Goal: Information Seeking & Learning: Find specific page/section

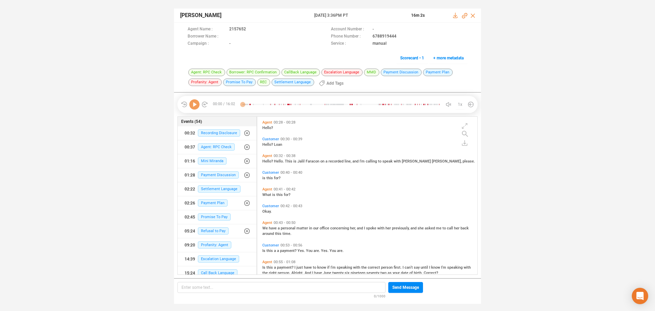
scroll to position [156, 217]
click at [215, 244] on span "Profanity: Agent" at bounding box center [214, 244] width 33 height 7
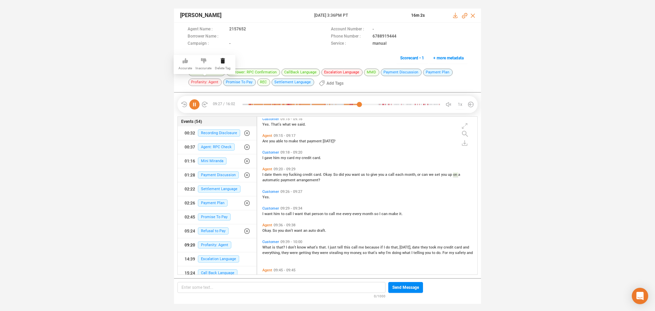
scroll to position [1419, 0]
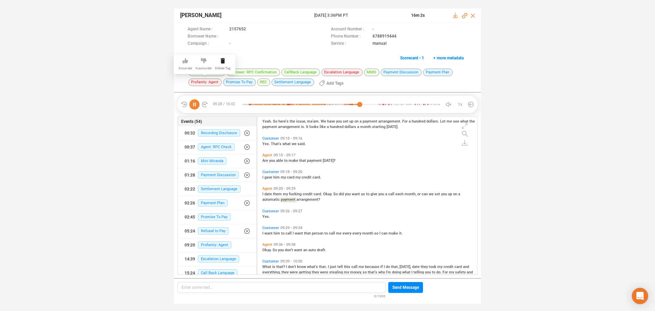
click at [204, 61] on icon at bounding box center [203, 60] width 5 height 5
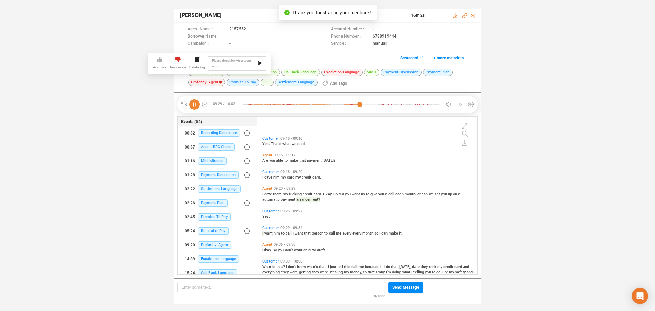
scroll to position [1455, 0]
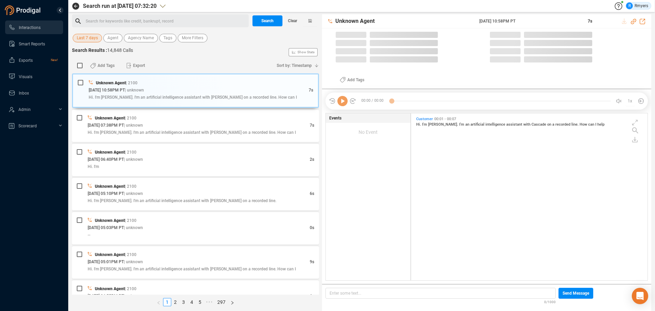
scroll to position [2, 4]
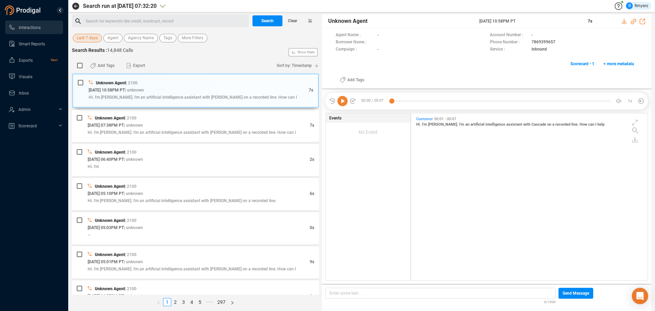
click at [86, 37] on span "Last 7 days" at bounding box center [87, 38] width 21 height 9
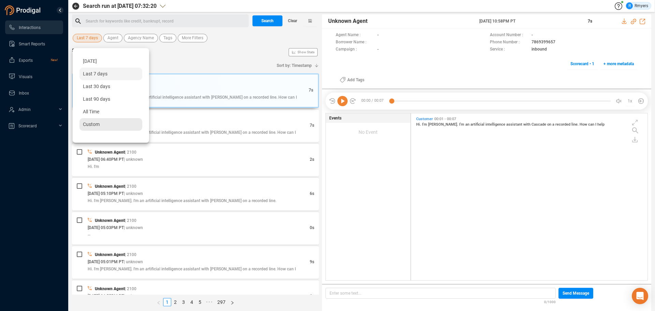
click at [85, 124] on span "Custom" at bounding box center [91, 123] width 17 height 5
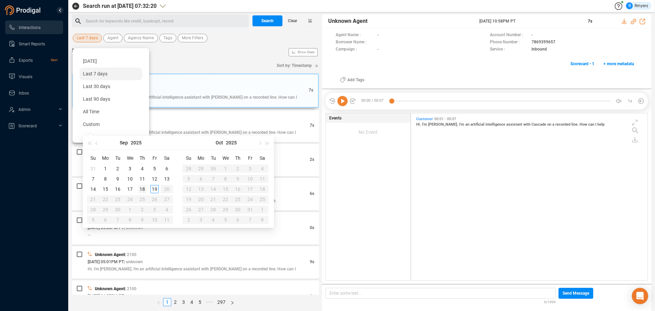
type input "[DATE]"
click at [143, 187] on div "18" at bounding box center [142, 189] width 8 height 8
click at [144, 187] on div "18" at bounding box center [142, 189] width 8 height 8
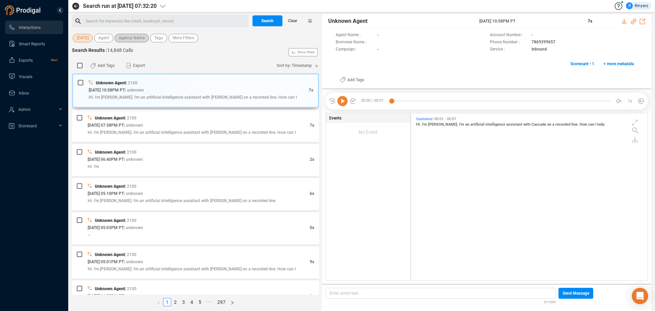
click at [132, 40] on span "Agency Name" at bounding box center [132, 38] width 26 height 9
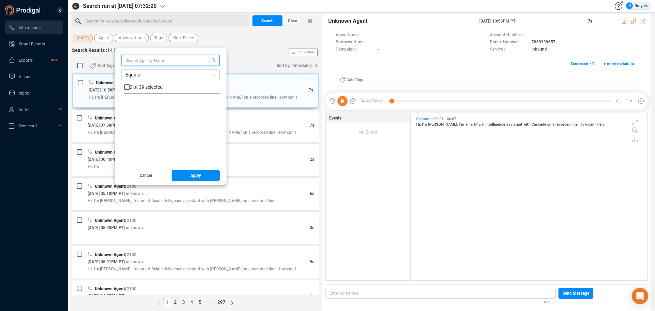
scroll to position [136, 0]
click at [140, 105] on span "CRM" at bounding box center [137, 104] width 10 height 5
click at [130, 105] on input "CRM" at bounding box center [126, 104] width 5 height 5
checkbox input "true"
click at [196, 176] on span "Apply" at bounding box center [195, 175] width 11 height 11
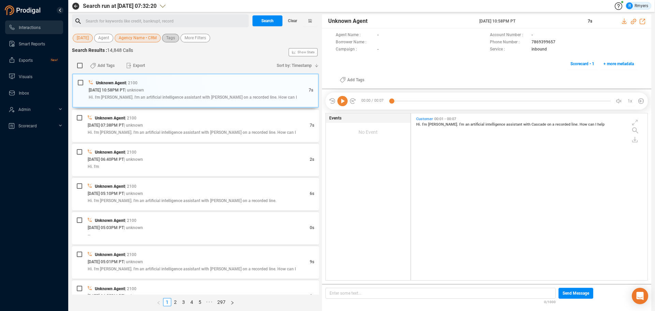
drag, startPoint x: 174, startPoint y: 39, endPoint x: 171, endPoint y: 44, distance: 5.6
click at [174, 39] on span "Tags" at bounding box center [170, 38] width 9 height 9
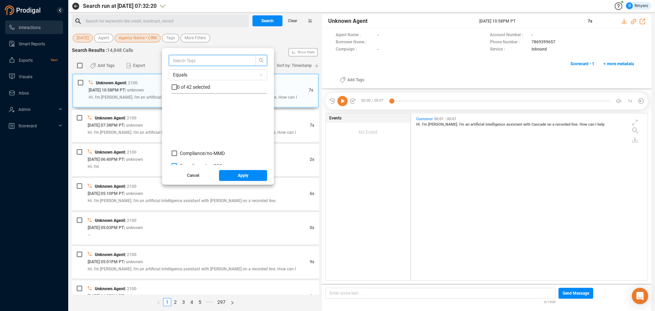
scroll to position [68, 0]
click at [193, 124] on span "Insight/ CBR" at bounding box center [193, 122] width 26 height 5
click at [177, 124] on input "Insight/ CBR" at bounding box center [174, 122] width 5 height 5
checkbox input "true"
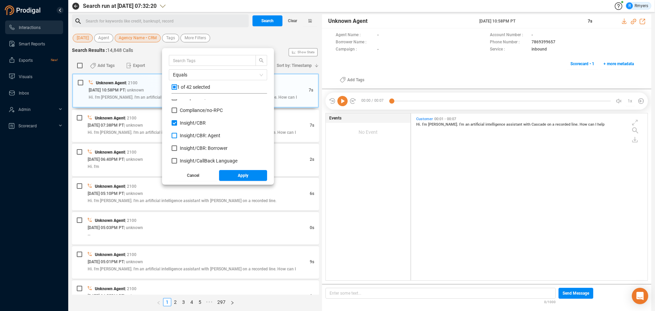
click at [193, 135] on span "Insight/ CBR: Agent" at bounding box center [200, 135] width 41 height 5
click at [177, 135] on input "Insight/ CBR: Agent" at bounding box center [174, 135] width 5 height 5
checkbox input "true"
click at [191, 147] on span "Insight/ CBR: Borrower" at bounding box center [204, 147] width 48 height 5
click at [177, 147] on input "Insight/ CBR: Borrower" at bounding box center [174, 147] width 5 height 5
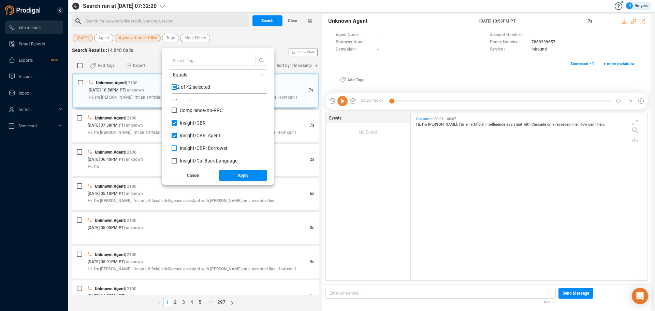
checkbox input "true"
click at [189, 124] on span "Red Flag/ Bankruptcy Language" at bounding box center [214, 123] width 68 height 5
click at [177, 124] on input "Red Flag/ Bankruptcy Language" at bounding box center [174, 123] width 5 height 5
checkbox input "true"
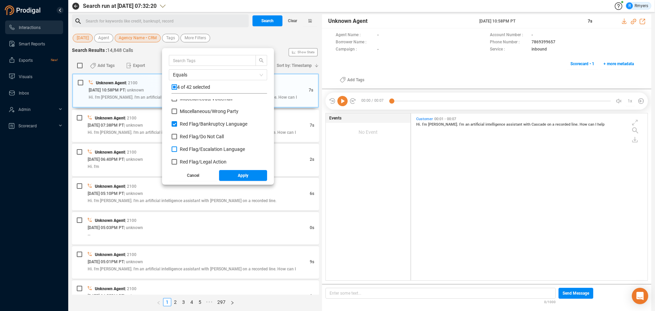
click at [195, 147] on span "Red Flag/ Escalation Language" at bounding box center [212, 148] width 65 height 5
click at [177, 147] on input "Red Flag/ Escalation Language" at bounding box center [174, 148] width 5 height 5
checkbox input "true"
click at [192, 161] on span "Red Flag/ Legal Action" at bounding box center [203, 161] width 47 height 5
click at [177, 161] on input "Red Flag/ Legal Action" at bounding box center [174, 161] width 5 height 5
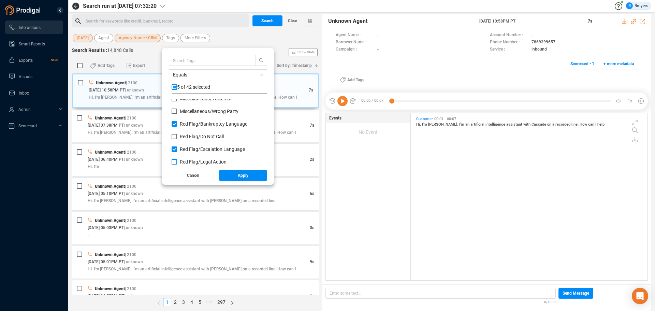
checkbox input "true"
click at [192, 138] on span "Red Flag/ Legal Action: Agent" at bounding box center [210, 140] width 61 height 5
click at [177, 138] on input "Red Flag/ Legal Action: Agent" at bounding box center [174, 140] width 5 height 5
checkbox input "true"
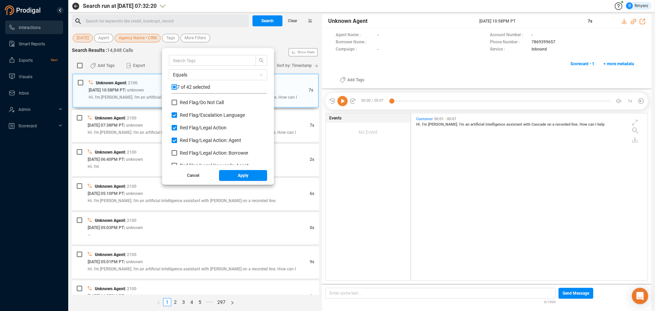
click at [190, 148] on div "Red Flag/ Legal Action: Agent" at bounding box center [220, 143] width 96 height 13
click at [190, 154] on span "Red Flag/ Legal Action: Borrower" at bounding box center [214, 152] width 69 height 5
click at [177, 154] on input "Red Flag/ Legal Action: Borrower" at bounding box center [174, 152] width 5 height 5
checkbox input "true"
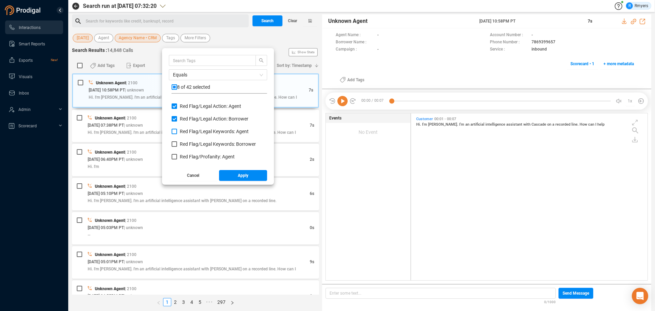
click at [196, 131] on span "Red Flag/ Legal Keywords: Agent" at bounding box center [214, 131] width 69 height 5
click at [177, 131] on input "Red Flag/ Legal Keywords: Agent" at bounding box center [174, 131] width 5 height 5
checkbox input "true"
click at [191, 146] on span "Red Flag/ Legal Keywords: Borrower" at bounding box center [218, 143] width 76 height 5
click at [177, 146] on input "Red Flag/ Legal Keywords: Borrower" at bounding box center [174, 143] width 5 height 5
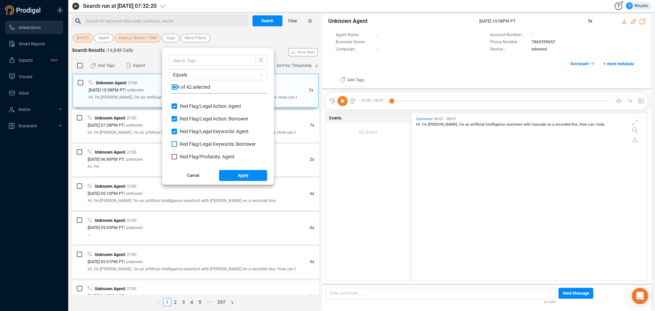
checkbox input "true"
click at [189, 156] on span "Red Flag/ Profanity: Agent" at bounding box center [207, 156] width 55 height 5
click at [177, 156] on input "Red Flag/ Profanity: Agent" at bounding box center [174, 156] width 5 height 5
checkbox input "true"
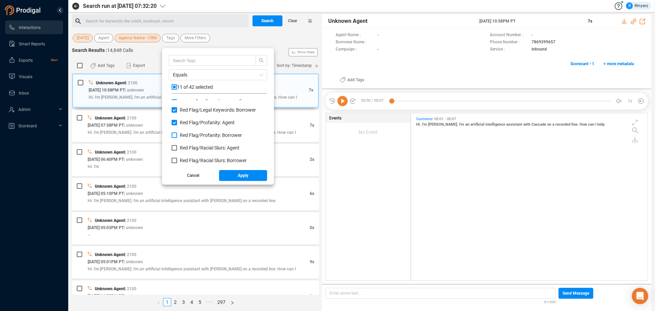
click at [195, 135] on span "Red Flag/ Profanity: Borrower" at bounding box center [211, 134] width 62 height 5
click at [177, 135] on input "Red Flag/ Profanity: Borrower" at bounding box center [174, 134] width 5 height 5
checkbox input "true"
click at [192, 147] on span "Red Flag/ Racial Slurs: Agent" at bounding box center [210, 147] width 60 height 5
click at [177, 147] on input "Red Flag/ Racial Slurs: Agent" at bounding box center [174, 147] width 5 height 5
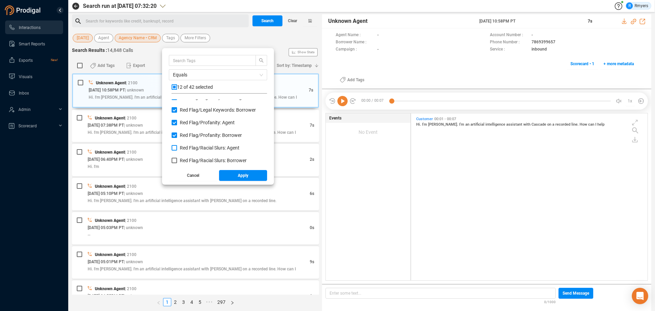
checkbox input "true"
click at [190, 158] on span "Red Flag/ Racial Slurs: Borrower" at bounding box center [213, 160] width 67 height 5
click at [177, 158] on input "Red Flag/ Racial Slurs: Borrower" at bounding box center [174, 160] width 5 height 5
checkbox input "true"
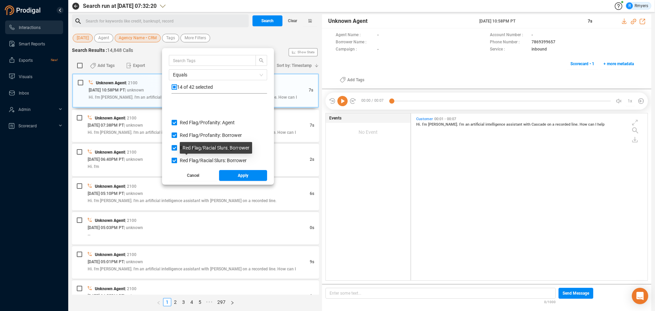
scroll to position [444, 0]
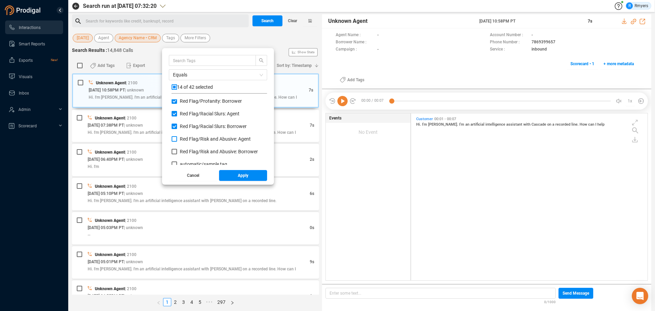
click at [196, 138] on span "Red Flag/ Risk and Abusive: Agent" at bounding box center [215, 138] width 71 height 5
click at [177, 138] on input "Red Flag/ Risk and Abusive: Agent" at bounding box center [174, 138] width 5 height 5
checkbox input "true"
click at [193, 153] on span "Red Flag/ Risk and Abusive: Borrower" at bounding box center [219, 151] width 78 height 5
click at [214, 152] on span "Red Flag/ Risk and Abusive: Borrower" at bounding box center [219, 151] width 78 height 5
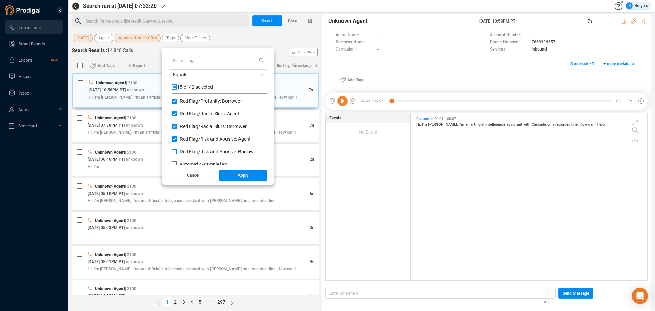
click at [177, 152] on input "Red Flag/ Risk and Abusive: Borrower" at bounding box center [174, 151] width 5 height 5
checkbox input "true"
click at [233, 175] on button "Apply" at bounding box center [243, 175] width 48 height 11
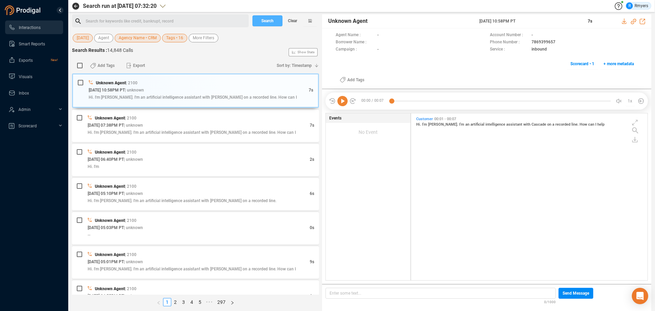
click at [264, 23] on span "Search" at bounding box center [267, 20] width 12 height 11
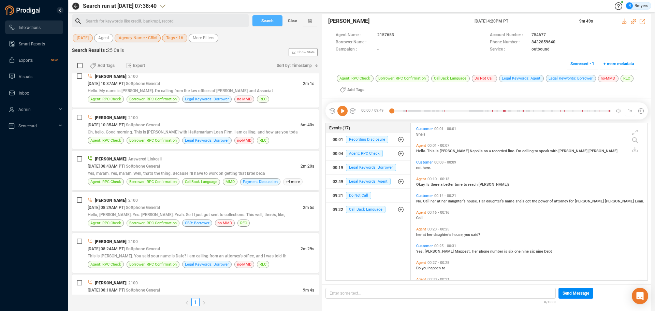
scroll to position [813, 0]
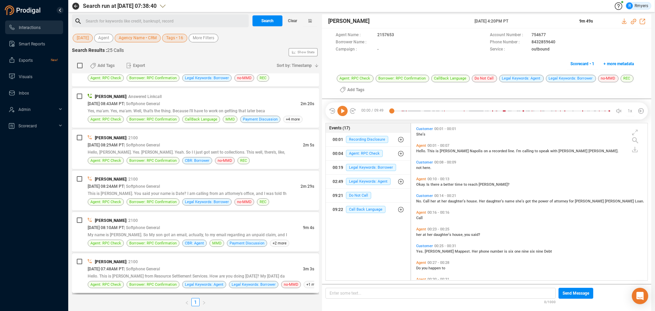
click at [213, 270] on div "[DATE] 07:48AM PT | Softphone General" at bounding box center [195, 268] width 215 height 7
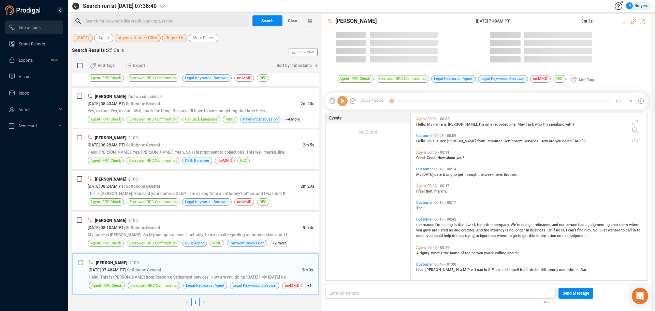
scroll to position [165, 233]
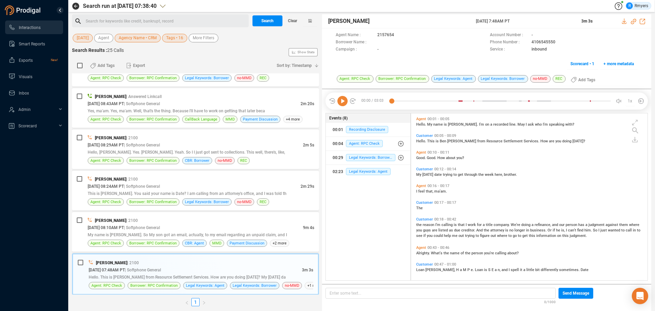
click at [343, 102] on icon at bounding box center [342, 101] width 10 height 10
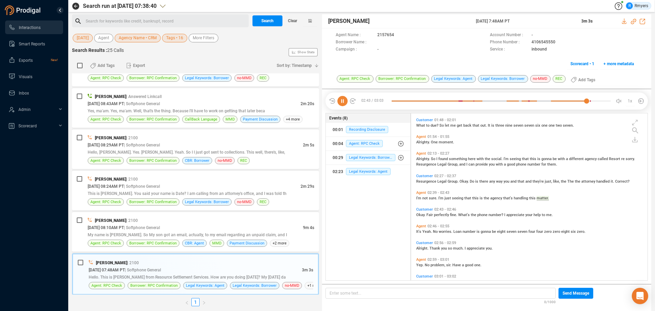
scroll to position [293, 0]
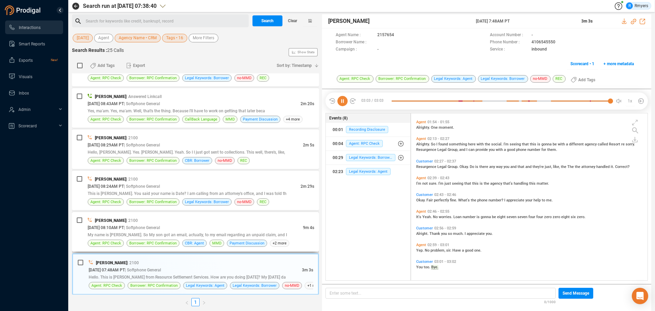
click at [284, 221] on div "[PERSON_NAME] | 2100" at bounding box center [201, 220] width 227 height 7
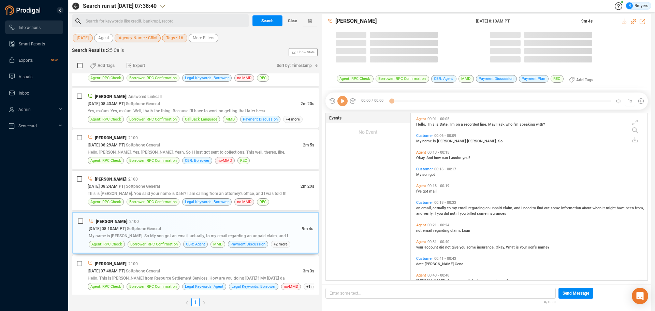
scroll to position [165, 233]
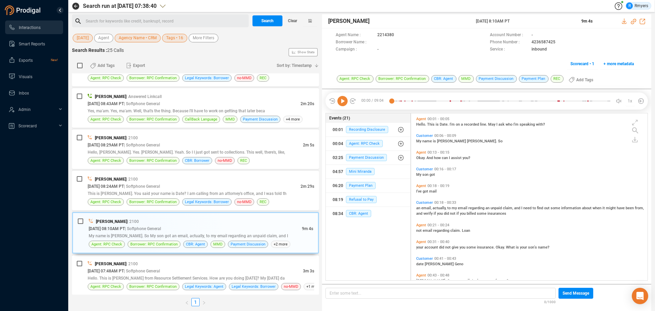
click at [344, 104] on icon at bounding box center [342, 101] width 10 height 10
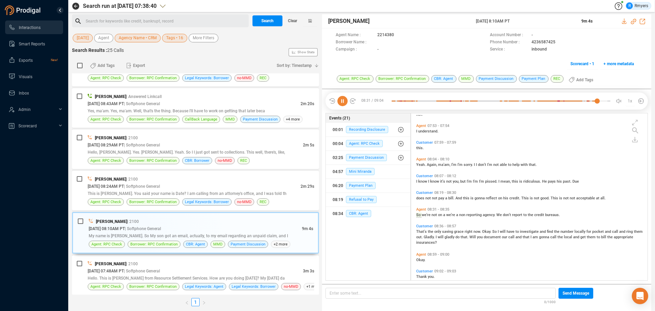
scroll to position [877, 0]
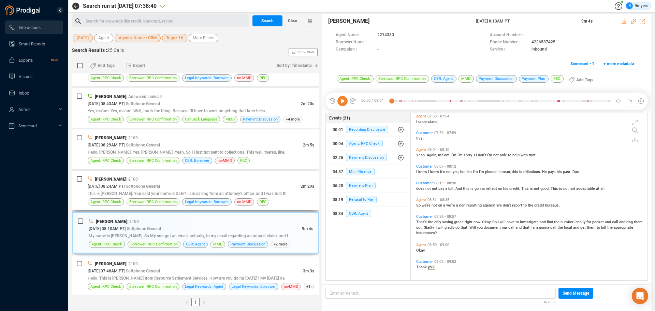
click at [160, 185] on span "| Softphone General" at bounding box center [142, 186] width 36 height 5
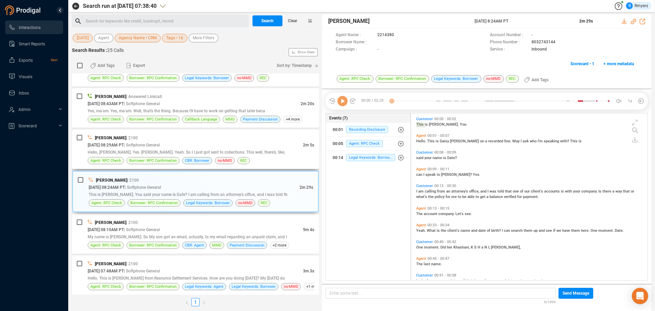
scroll to position [165, 233]
drag, startPoint x: 341, startPoint y: 101, endPoint x: 333, endPoint y: 105, distance: 8.9
click at [341, 101] on icon at bounding box center [342, 101] width 10 height 10
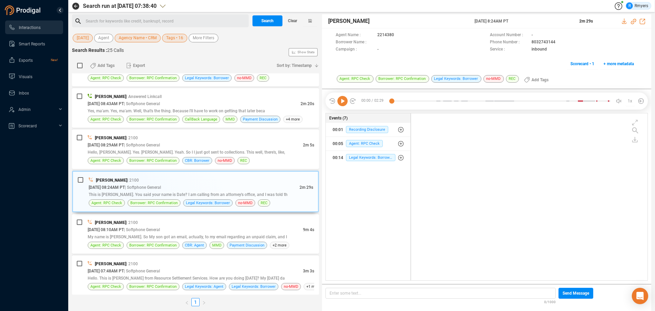
scroll to position [0, 0]
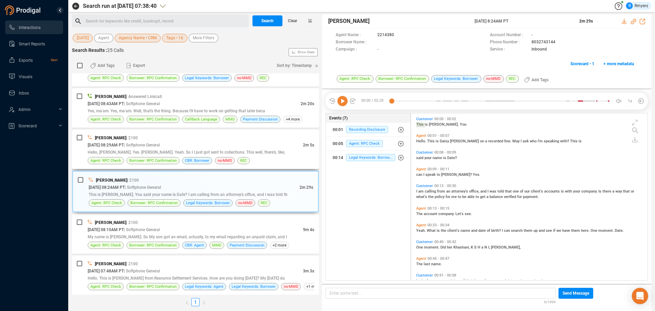
click at [116, 154] on span "Hello, [PERSON_NAME]. Yes. [PERSON_NAME]. Yeah. So I I just got sent to collect…" at bounding box center [187, 152] width 198 height 5
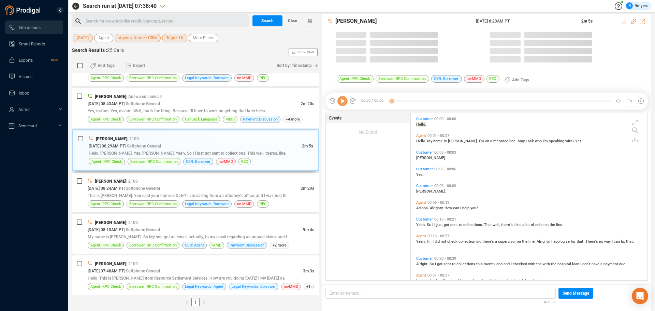
scroll to position [165, 233]
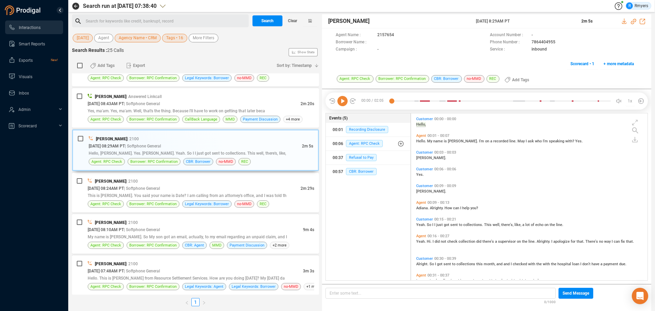
click at [343, 104] on icon at bounding box center [342, 101] width 10 height 10
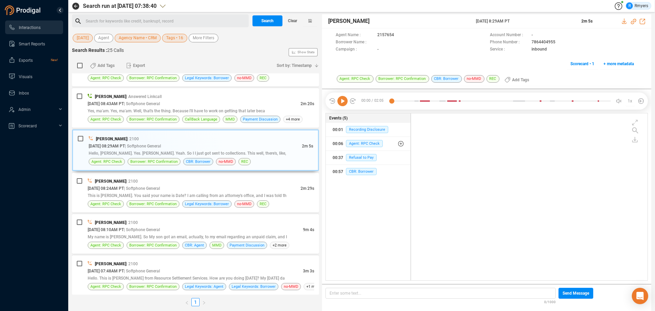
scroll to position [0, 0]
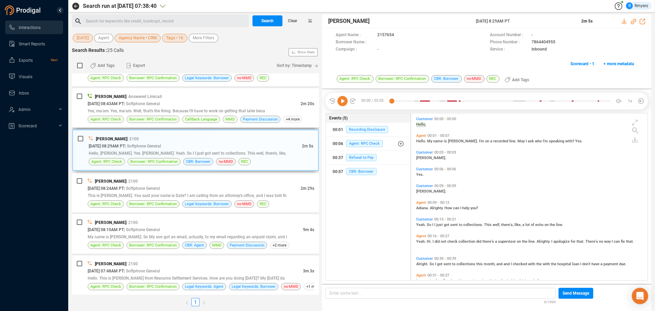
click at [156, 112] on span "Yes, ma'am. Yes, ma'am. Well, that's the thing. Because I'll have to work on ge…" at bounding box center [176, 111] width 177 height 5
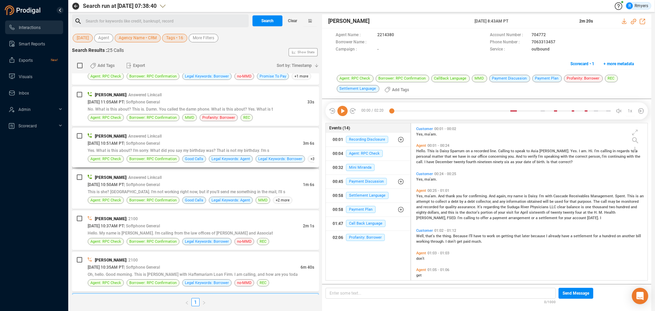
scroll to position [641, 0]
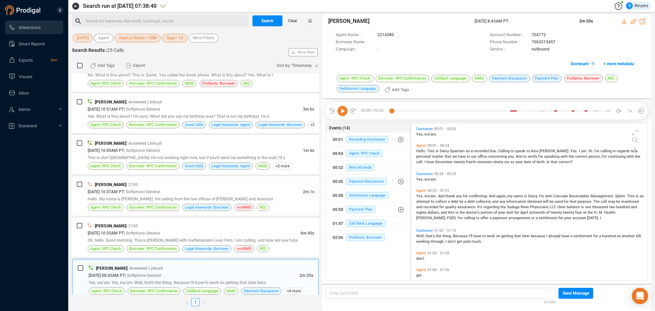
click at [343, 113] on icon at bounding box center [342, 111] width 10 height 10
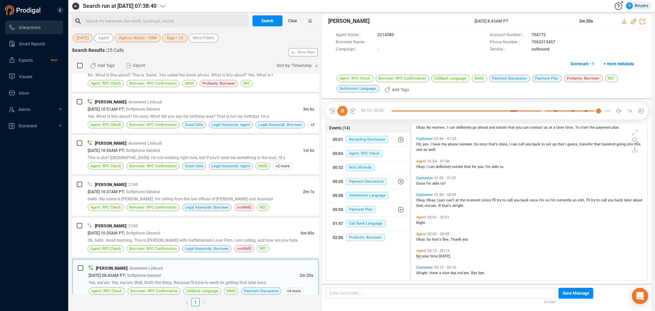
scroll to position [265, 0]
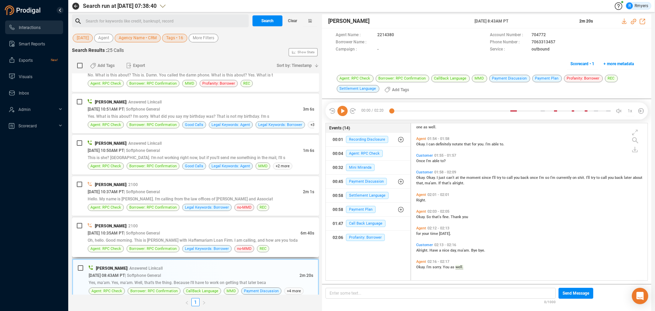
click at [146, 230] on div "[DATE] 10:35AM PT | Softphone General" at bounding box center [194, 232] width 213 height 7
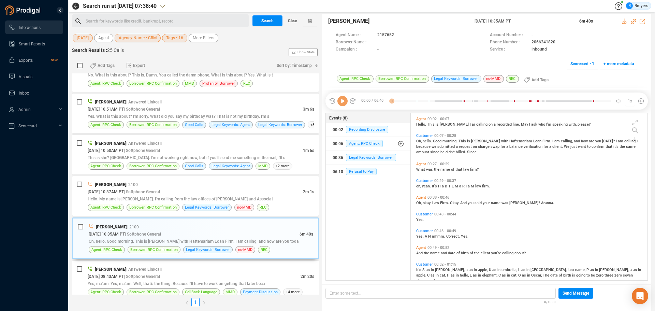
scroll to position [165, 233]
click at [342, 102] on icon at bounding box center [342, 101] width 10 height 10
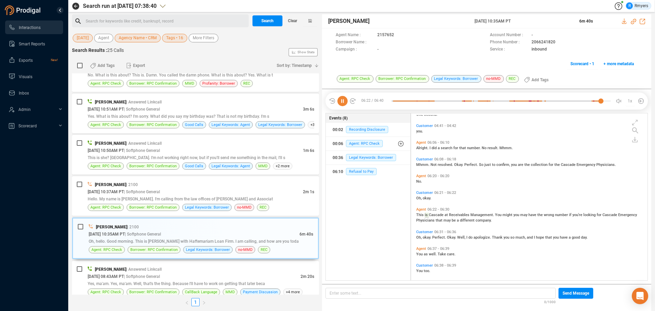
scroll to position [567, 0]
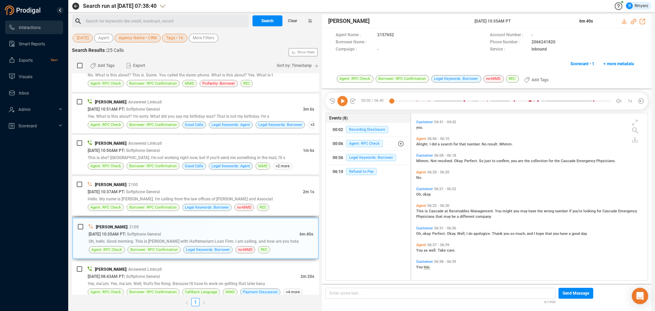
click at [172, 198] on span "Hello. My name is [PERSON_NAME]. I'm calling from the law offices of [PERSON_NA…" at bounding box center [180, 199] width 185 height 5
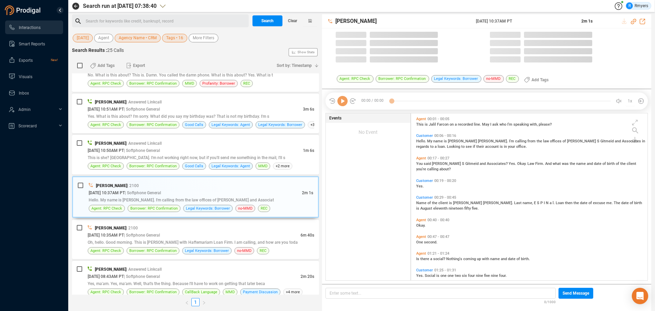
scroll to position [165, 233]
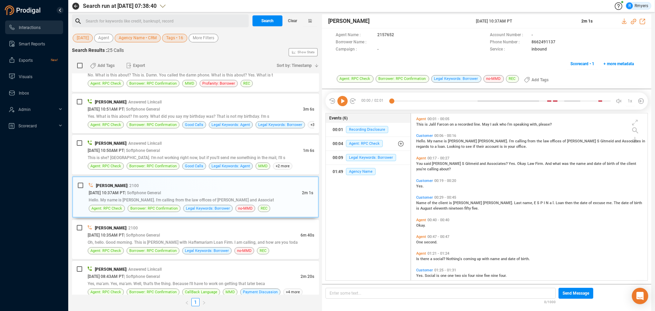
click at [342, 104] on icon at bounding box center [342, 101] width 10 height 10
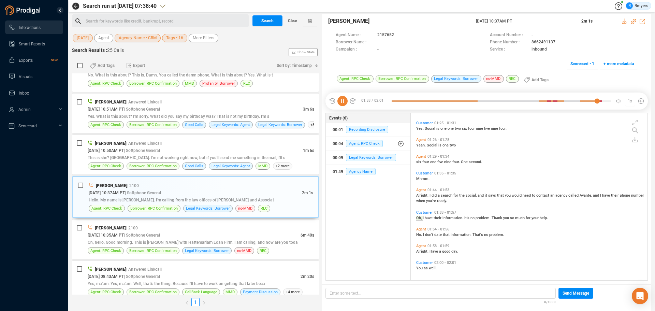
scroll to position [148, 0]
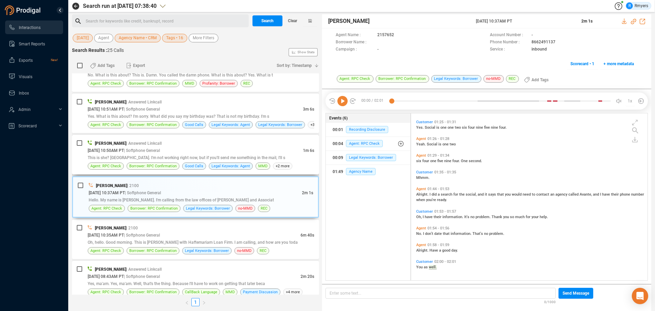
click at [208, 147] on div "[DATE] 10:50AM PT | Softphone General" at bounding box center [195, 150] width 215 height 7
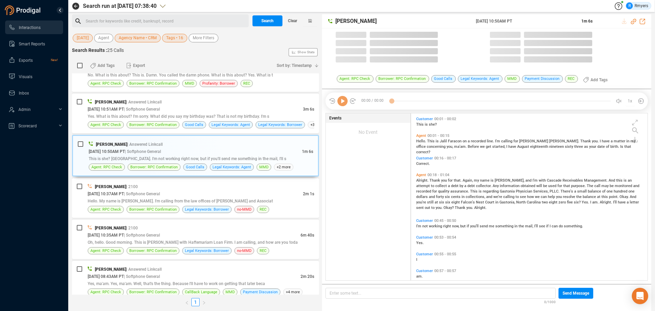
scroll to position [165, 233]
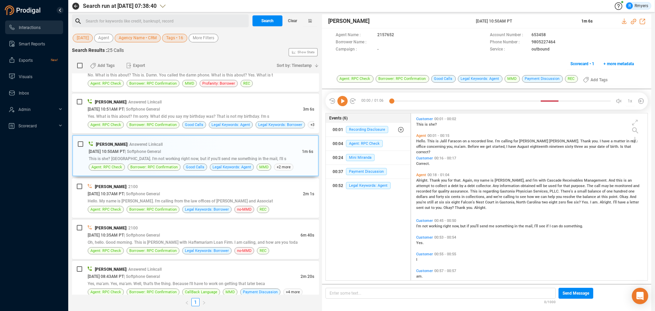
click at [342, 104] on icon at bounding box center [342, 101] width 10 height 10
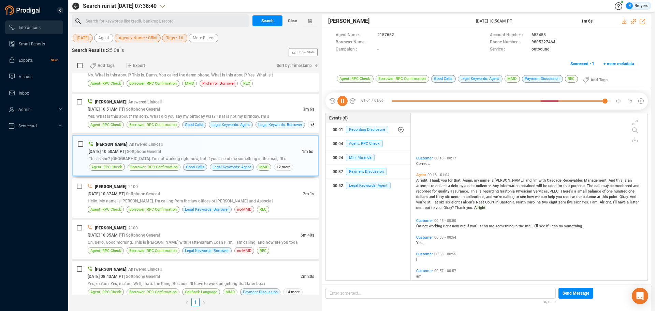
scroll to position [76, 0]
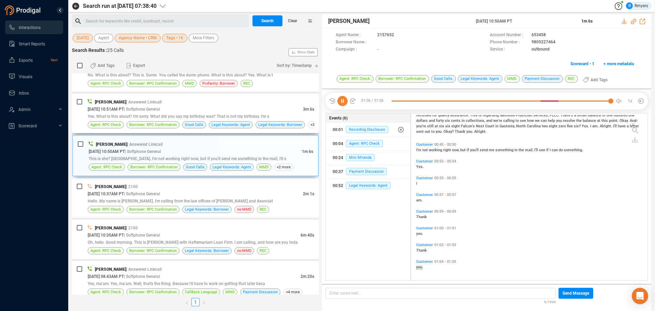
click at [201, 105] on div "[PERSON_NAME] | Answered Linkcall" at bounding box center [201, 101] width 227 height 7
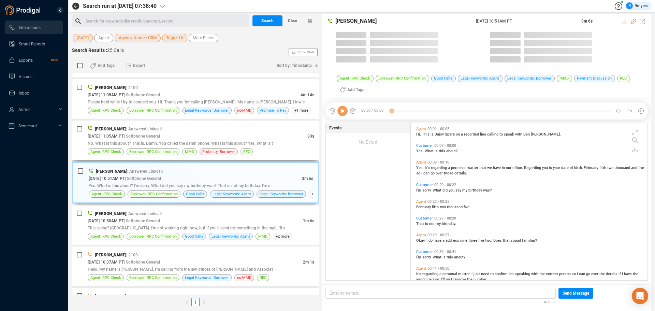
scroll to position [155, 233]
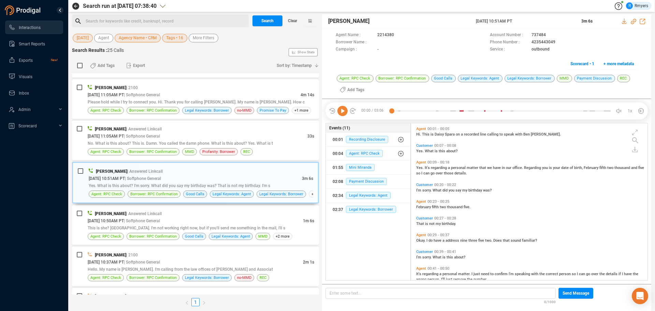
click at [343, 110] on icon at bounding box center [342, 111] width 10 height 10
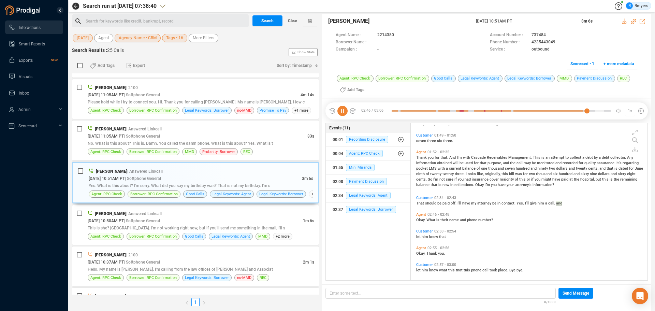
scroll to position [299, 0]
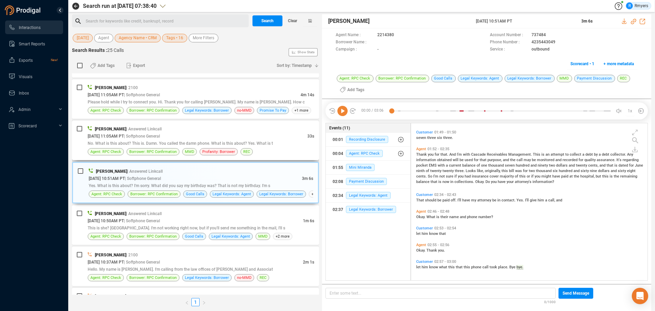
click at [157, 132] on div "[PERSON_NAME] | Answered Linkcall" at bounding box center [201, 128] width 227 height 7
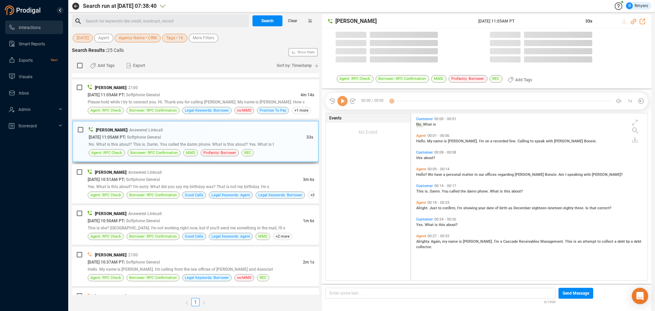
scroll to position [165, 233]
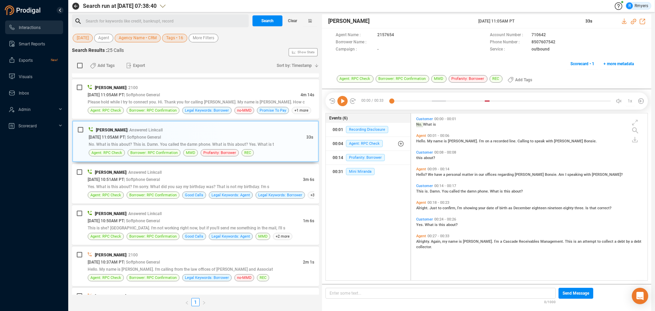
click at [341, 103] on icon at bounding box center [342, 101] width 10 height 10
click at [237, 98] on div "[DATE] 11:05AM PT | Softphone General" at bounding box center [194, 94] width 213 height 7
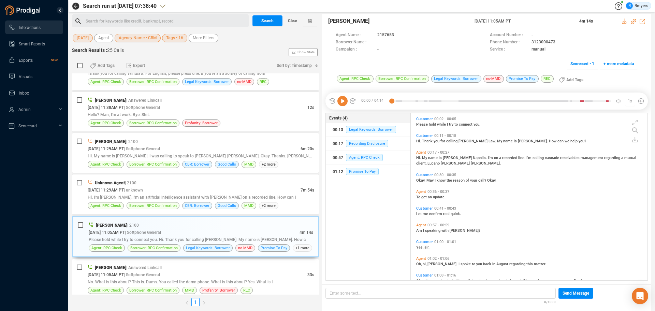
click at [342, 106] on div "00:00 / 04:14 1x" at bounding box center [487, 100] width 322 height 17
click at [344, 103] on icon at bounding box center [342, 101] width 10 height 10
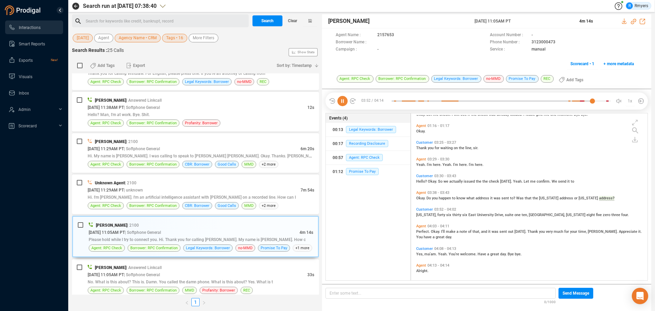
scroll to position [170, 0]
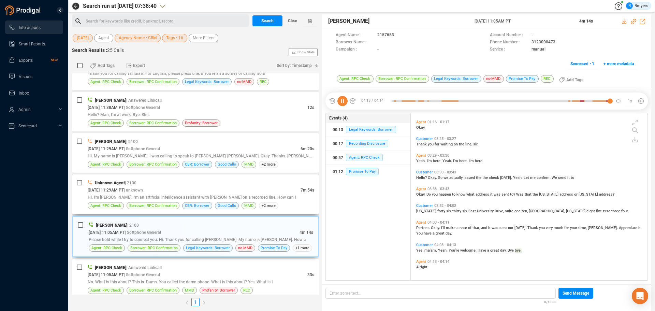
click at [224, 175] on div "Unknown Agent | 2100 [DATE] 11:29AM PT | unknown 7m 54s Hi. I'm [PERSON_NAME]. …" at bounding box center [195, 194] width 247 height 40
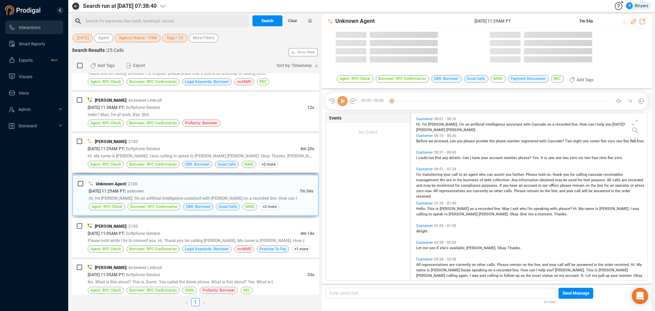
scroll to position [165, 233]
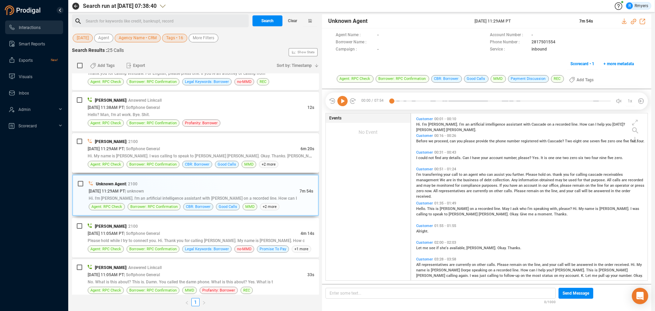
click at [224, 157] on span "Hi. My name is [PERSON_NAME]. I was calling to speak to [PERSON_NAME] [PERSON_N…" at bounding box center [207, 155] width 238 height 5
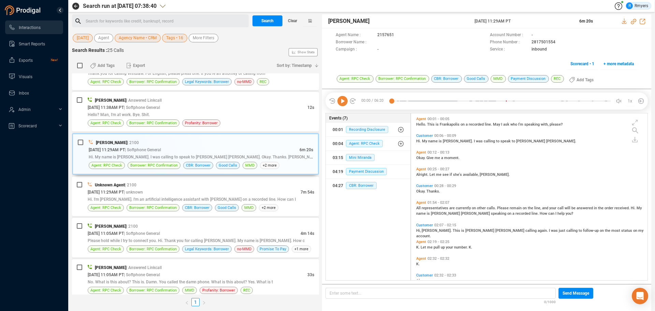
click at [342, 101] on icon at bounding box center [342, 101] width 10 height 10
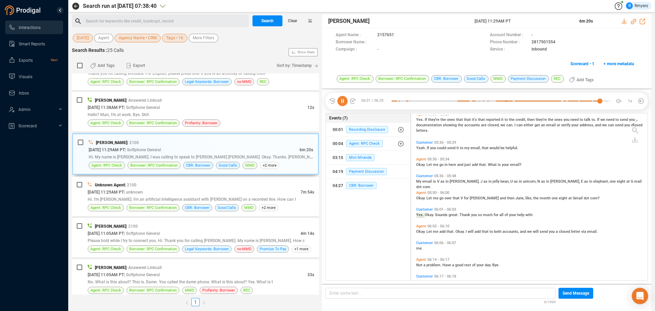
scroll to position [534, 0]
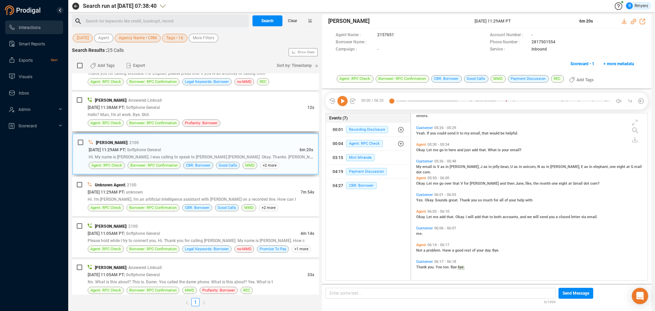
click at [213, 116] on div "Hello? Man, I'm at work. Bye. Shit." at bounding box center [201, 114] width 227 height 7
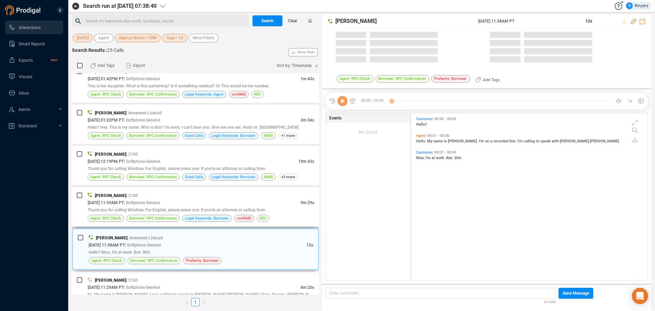
scroll to position [165, 233]
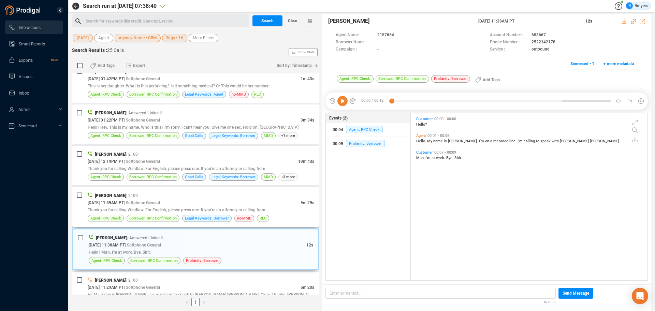
click at [187, 202] on div "[DATE] 11:59AM PT | Softphone General" at bounding box center [194, 202] width 213 height 7
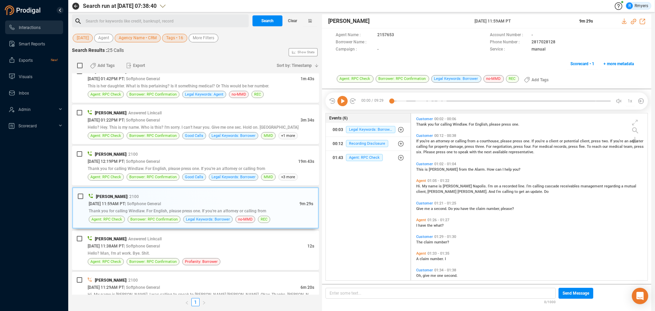
click at [343, 103] on icon at bounding box center [342, 101] width 10 height 10
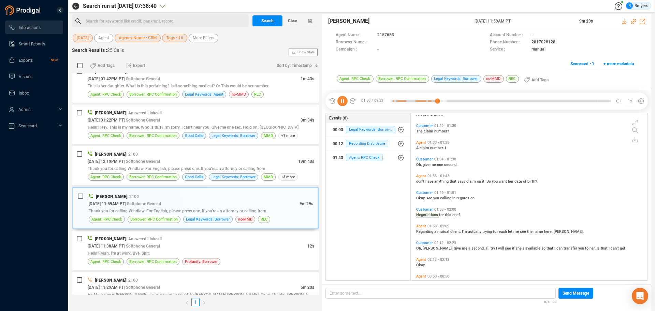
scroll to position [126, 0]
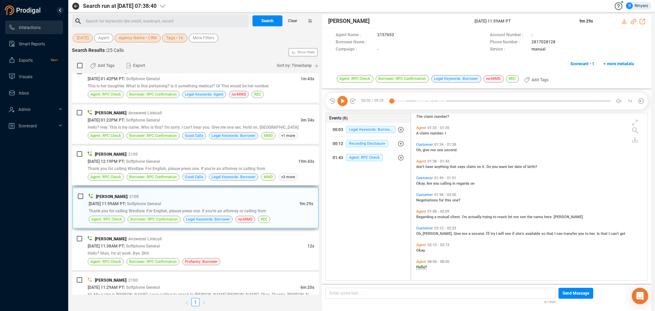
click at [144, 167] on span "Thank you for calling Windlaw. For English, please press one. If you're an atto…" at bounding box center [176, 168] width 177 height 5
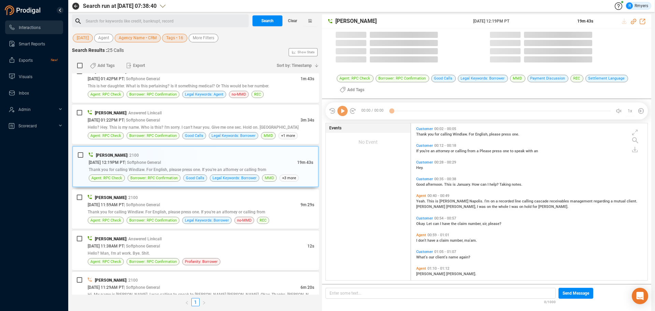
scroll to position [155, 233]
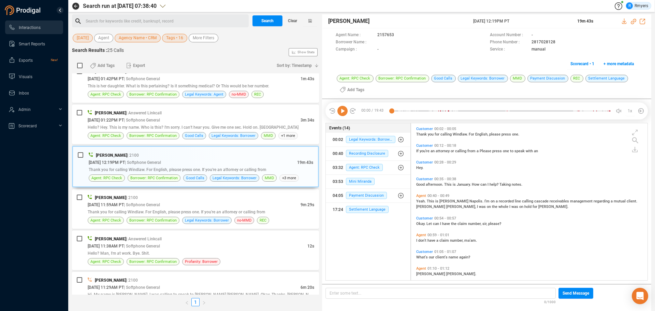
click at [343, 112] on icon at bounding box center [342, 111] width 10 height 10
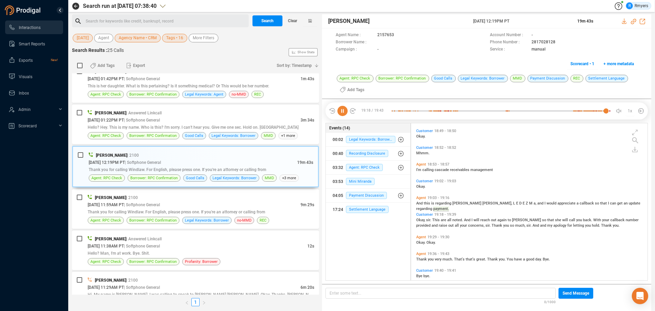
scroll to position [1242, 0]
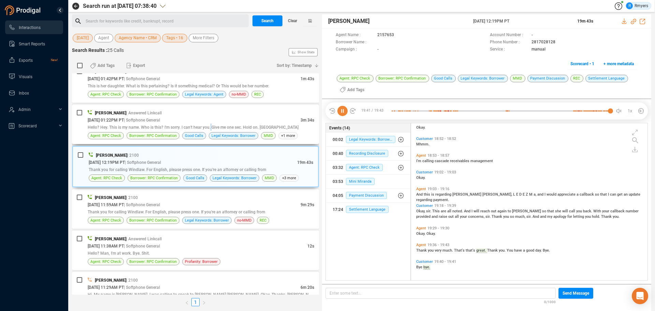
click at [211, 124] on div "Hello? Hey. This is my name. Who is this? I'm sorry. I can't hear you. Give me …" at bounding box center [201, 127] width 227 height 7
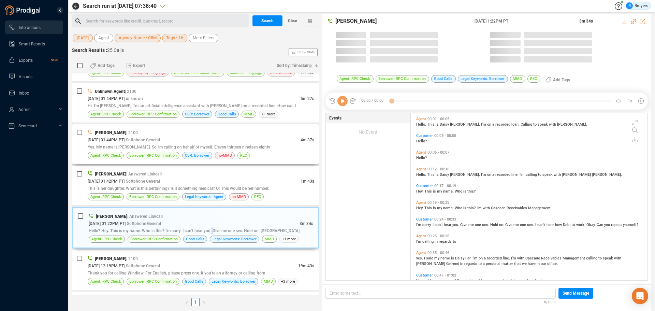
scroll to position [165, 233]
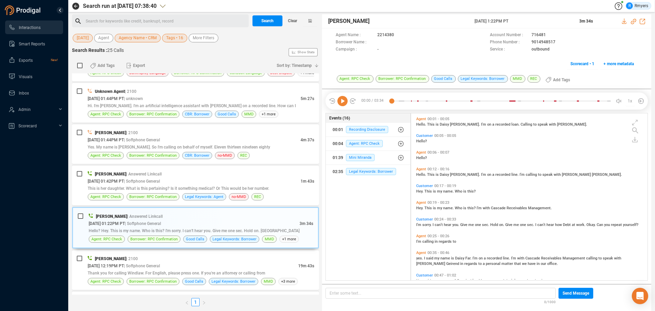
click at [343, 102] on icon at bounding box center [342, 101] width 10 height 10
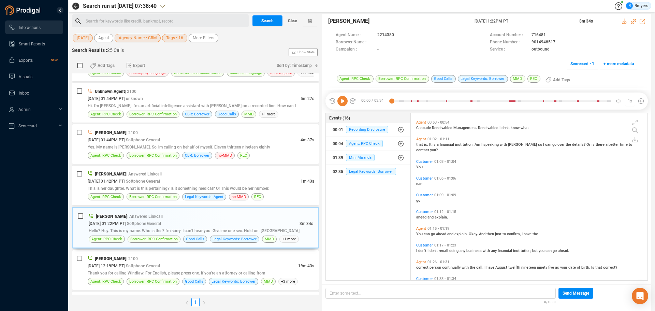
scroll to position [84, 0]
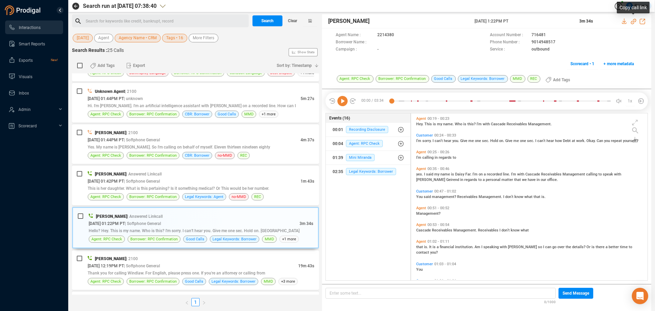
drag, startPoint x: 634, startPoint y: 21, endPoint x: 614, endPoint y: 26, distance: 20.2
click at [634, 21] on icon at bounding box center [633, 21] width 5 height 5
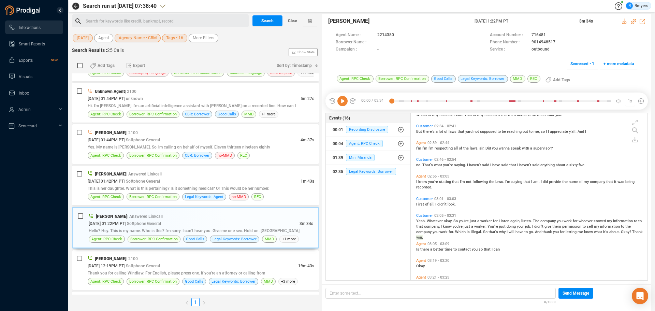
scroll to position [562, 0]
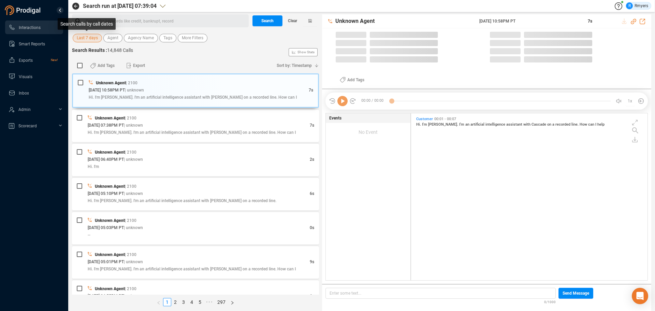
scroll to position [165, 233]
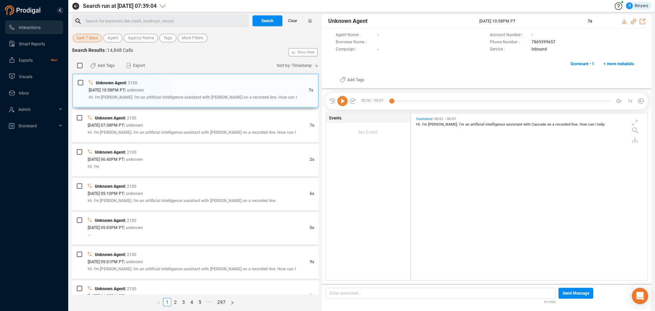
click at [94, 40] on span "Last 7 days" at bounding box center [87, 38] width 21 height 9
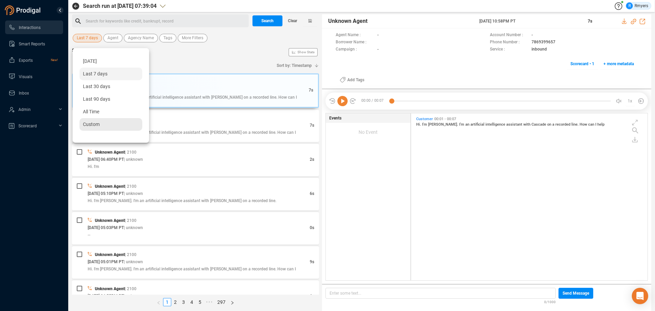
click at [90, 123] on span "Custom" at bounding box center [91, 123] width 17 height 5
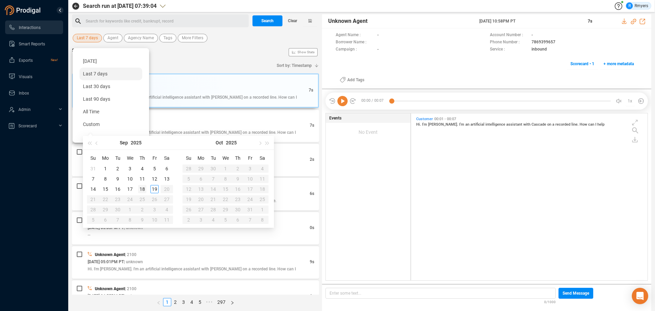
type input "[DATE]"
click at [142, 189] on div "18" at bounding box center [142, 189] width 8 height 8
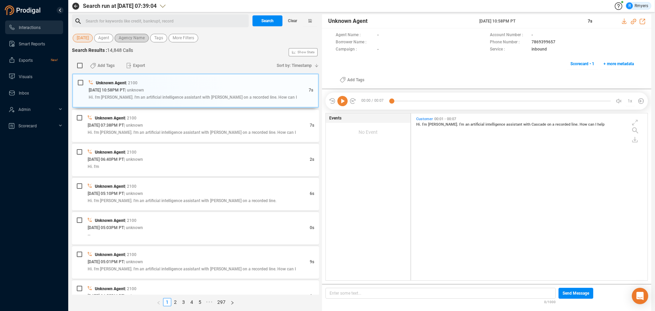
click at [135, 38] on span "Agency Name" at bounding box center [132, 38] width 26 height 9
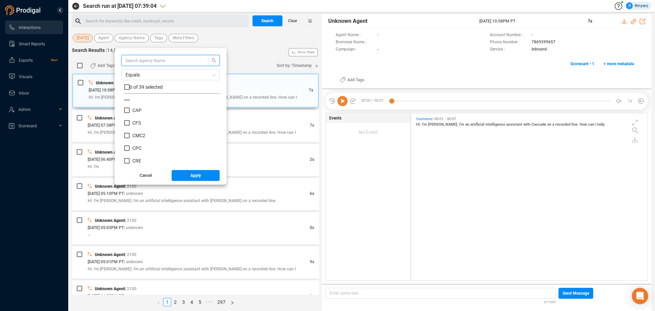
scroll to position [102, 0]
click at [136, 140] on span "CRM" at bounding box center [137, 138] width 10 height 5
click at [130, 140] on input "CRM" at bounding box center [126, 138] width 5 height 5
checkbox input "true"
click at [176, 176] on button "Apply" at bounding box center [196, 175] width 48 height 11
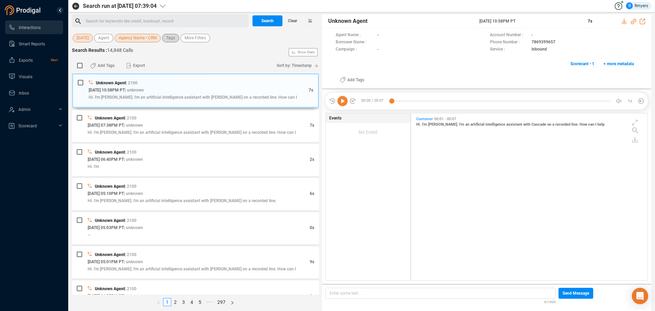
click at [169, 38] on span "Tags" at bounding box center [170, 38] width 9 height 9
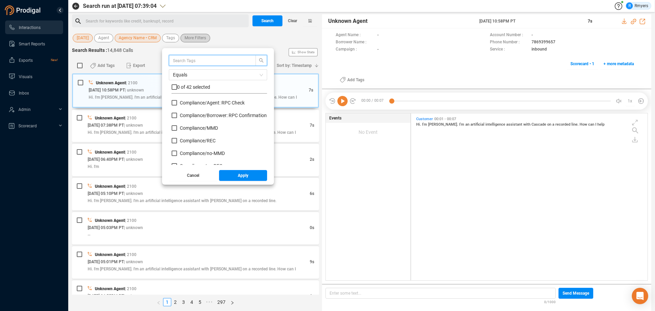
scroll to position [64, 92]
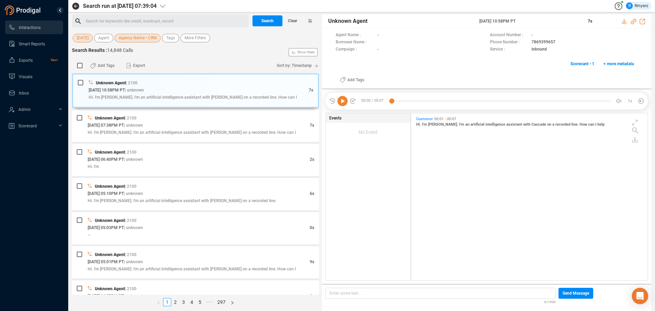
click at [245, 32] on div "18 Sep Agent Agency Name • CRM Tags More Filters" at bounding box center [195, 37] width 247 height 13
click at [262, 20] on span "Search" at bounding box center [267, 20] width 12 height 11
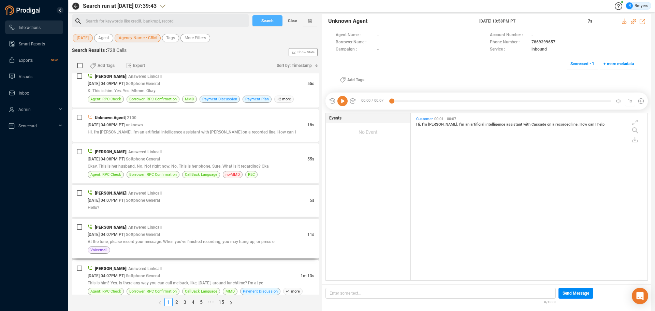
scroll to position [1645, 0]
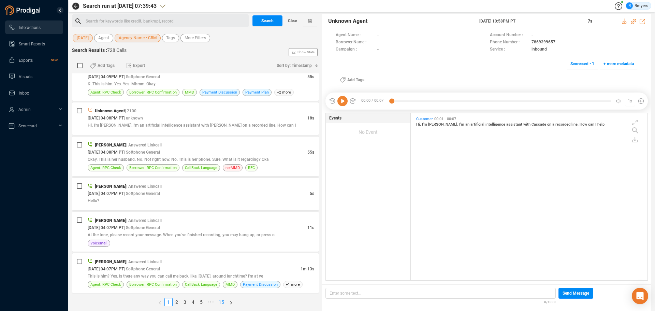
click at [222, 302] on link "15" at bounding box center [222, 302] width 10 height 8
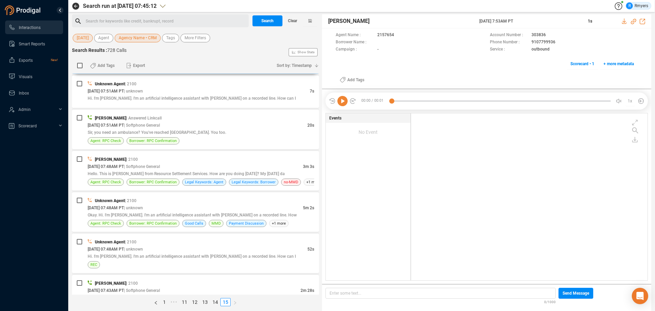
scroll to position [0, 0]
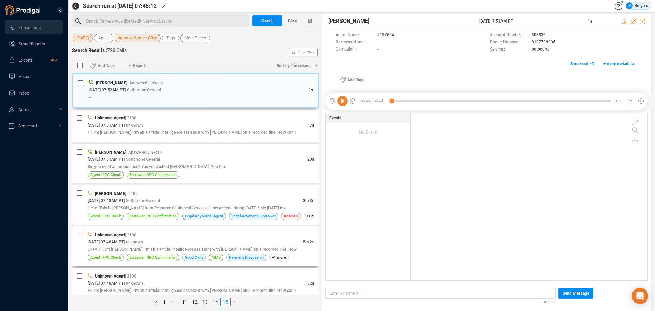
click at [157, 238] on div "Unknown Agent | 2100" at bounding box center [201, 234] width 227 height 7
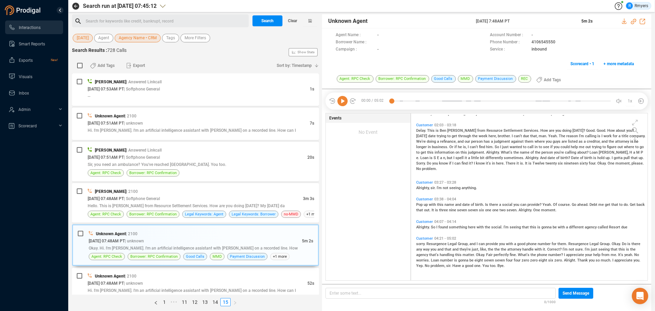
scroll to position [44, 0]
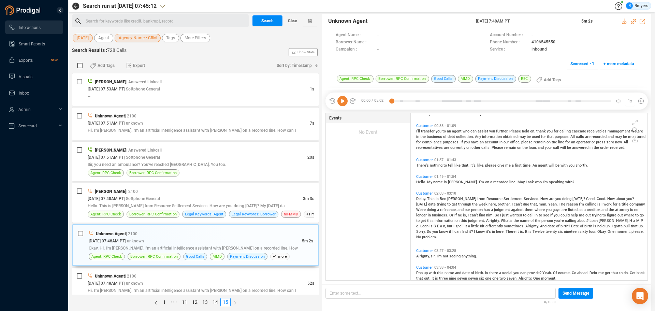
click at [421, 199] on span "Delay." at bounding box center [421, 199] width 11 height 4
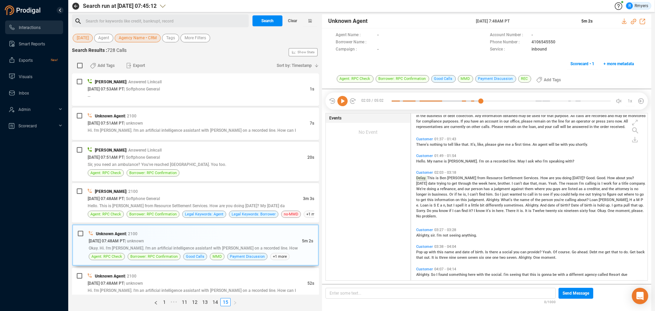
click at [342, 106] on div "02:03 / 05:02 1x" at bounding box center [487, 100] width 322 height 17
click at [346, 102] on icon at bounding box center [342, 101] width 10 height 10
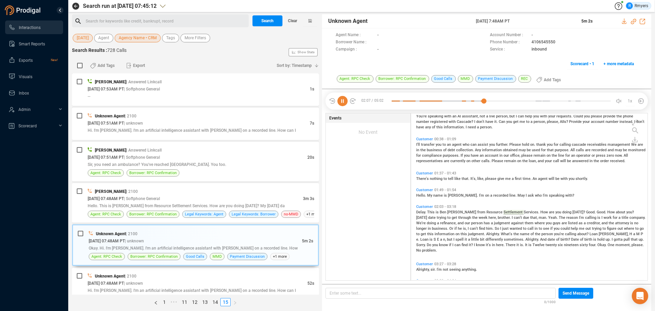
click at [341, 104] on icon at bounding box center [342, 101] width 10 height 10
click at [204, 302] on link "13" at bounding box center [205, 302] width 10 height 8
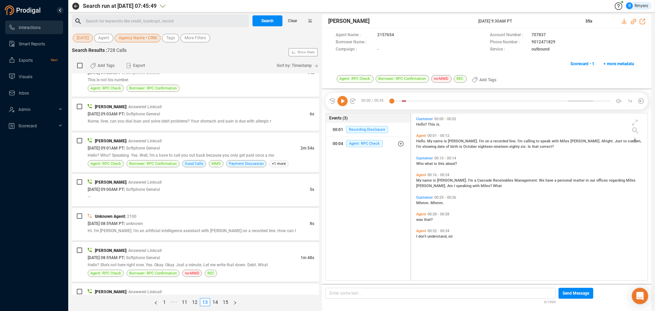
scroll to position [1365, 0]
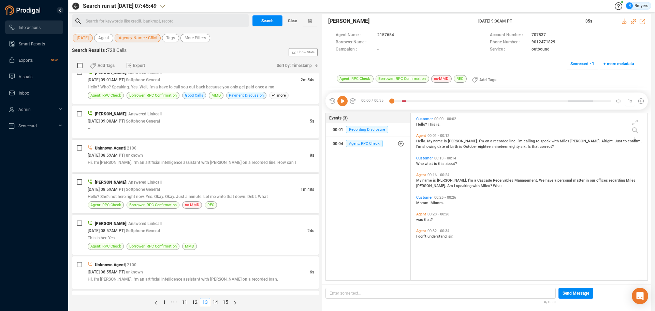
click at [137, 38] on span "Agency Name • CRM" at bounding box center [138, 38] width 38 height 9
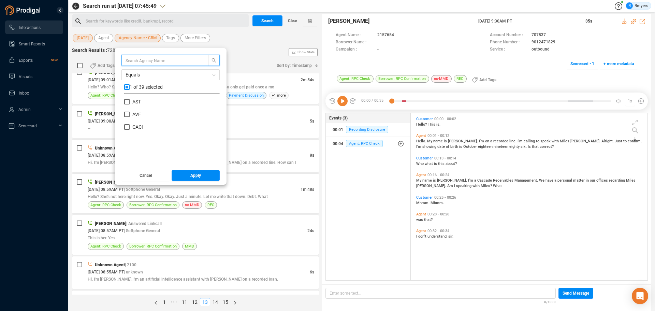
scroll to position [0, 0]
click at [244, 57] on div "Search Results : 728 Calls Show Stats" at bounding box center [195, 52] width 247 height 11
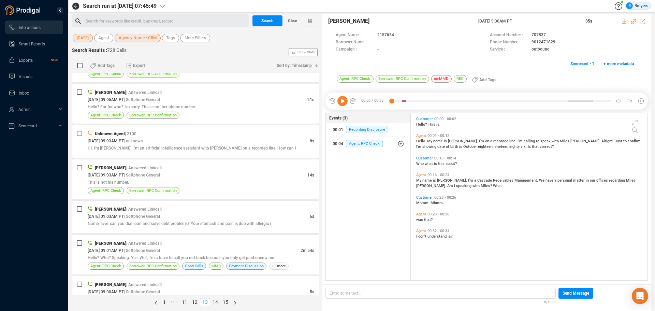
scroll to position [1433, 0]
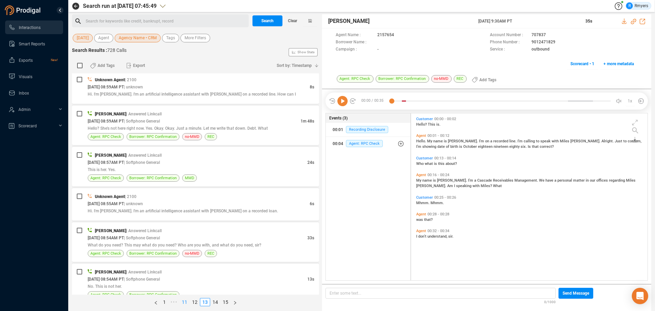
click at [186, 301] on link "11" at bounding box center [185, 302] width 10 height 8
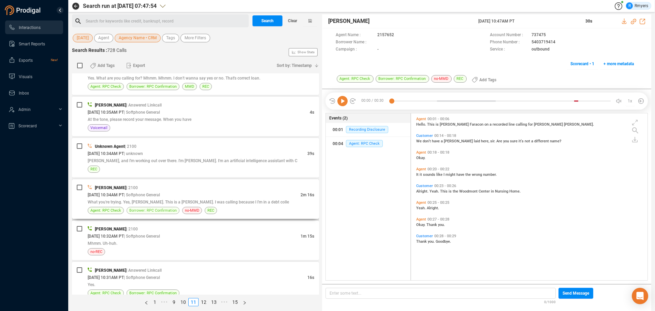
scroll to position [1024, 0]
